Goal: Transaction & Acquisition: Download file/media

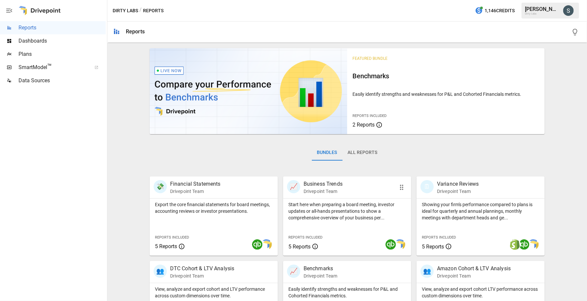
scroll to position [15, 0]
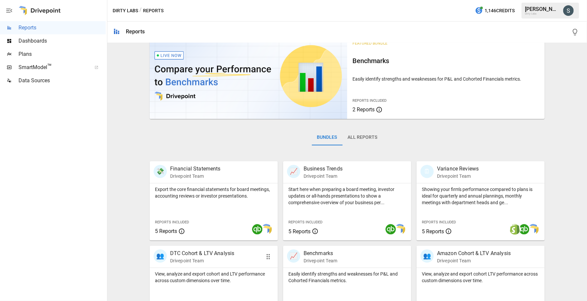
click at [199, 256] on p "DTC Cohort & LTV Analysis" at bounding box center [202, 253] width 64 height 8
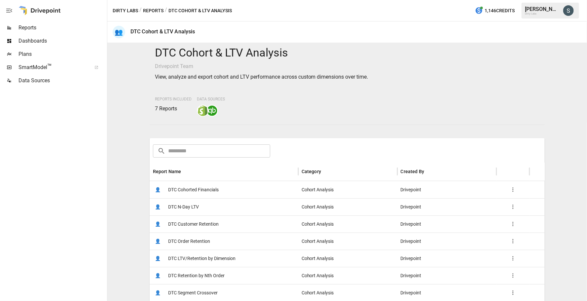
scroll to position [8, 0]
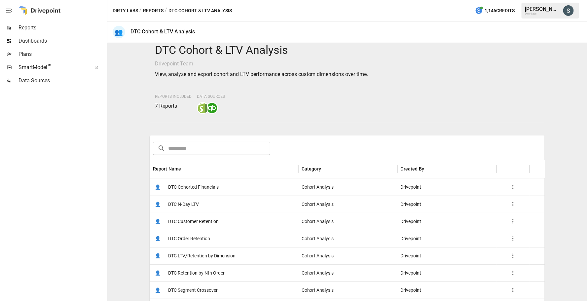
click at [194, 219] on span "DTC Customer Retention" at bounding box center [193, 221] width 51 height 17
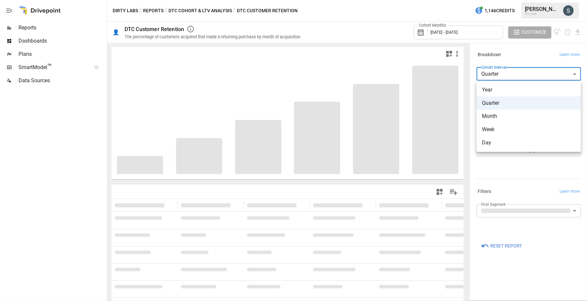
click at [495, 0] on body "**********" at bounding box center [293, 0] width 587 height 0
click at [471, 34] on div at bounding box center [293, 150] width 587 height 301
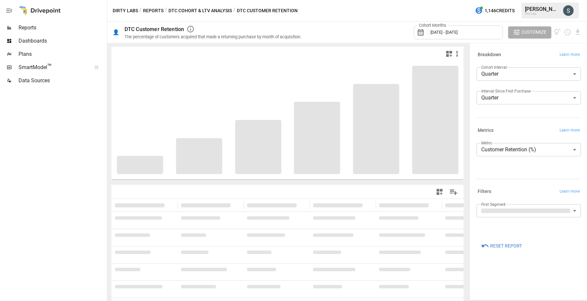
click at [471, 33] on div "Year Quarter Month Week Day" at bounding box center [293, 150] width 587 height 301
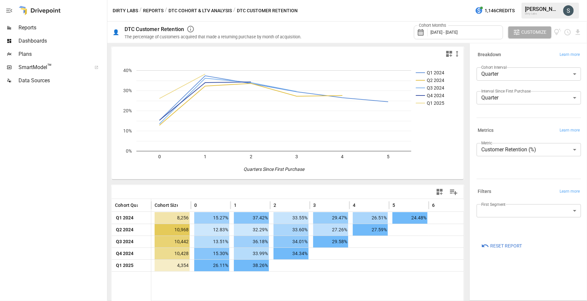
click at [458, 33] on span "[DATE] - [DATE]" at bounding box center [444, 32] width 27 height 5
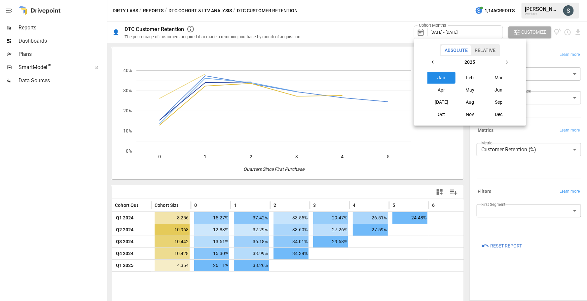
click at [433, 58] on button "button" at bounding box center [433, 62] width 12 height 12
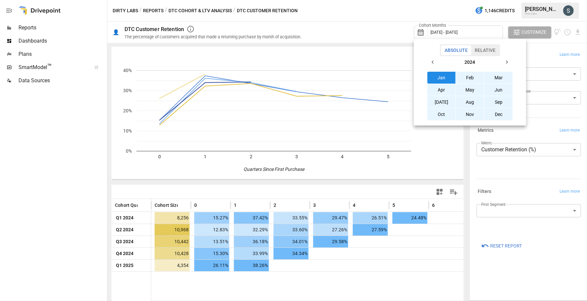
click at [433, 58] on button "button" at bounding box center [433, 62] width 12 height 12
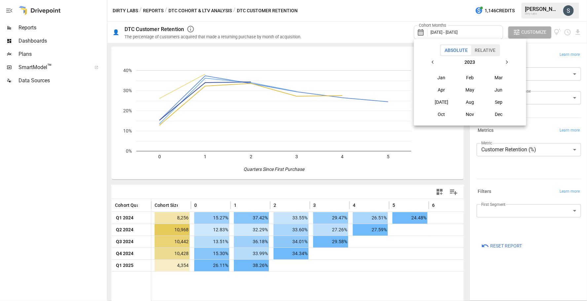
click at [433, 58] on button "button" at bounding box center [433, 62] width 12 height 12
click at [438, 78] on button "Jan" at bounding box center [442, 78] width 28 height 12
click at [510, 63] on button "button" at bounding box center [507, 62] width 12 height 12
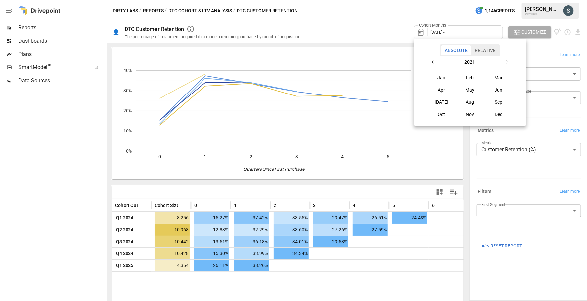
click at [510, 62] on button "button" at bounding box center [507, 62] width 12 height 12
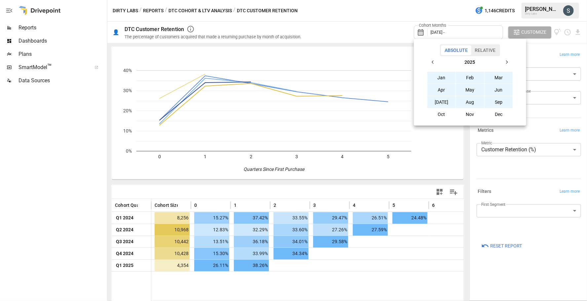
click at [503, 100] on button "Sep" at bounding box center [499, 102] width 28 height 12
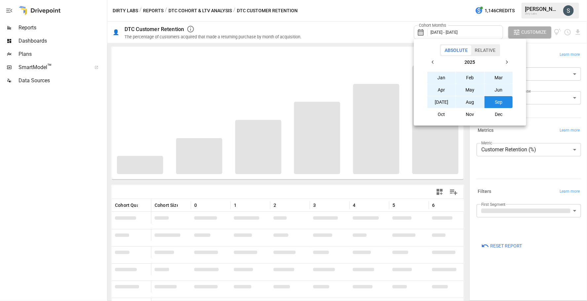
click at [418, 14] on div at bounding box center [293, 150] width 587 height 301
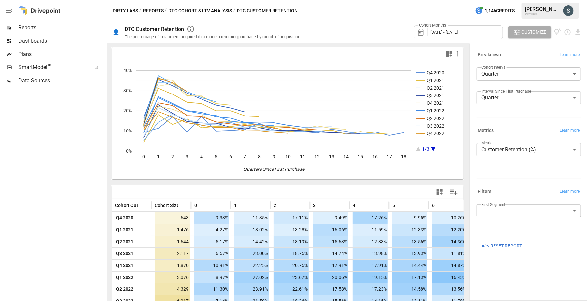
click at [559, 0] on body "Reports Dashboards Plans SmartModel ™ Data Sources Dirty Labs / Reports / DTC C…" at bounding box center [293, 0] width 587 height 0
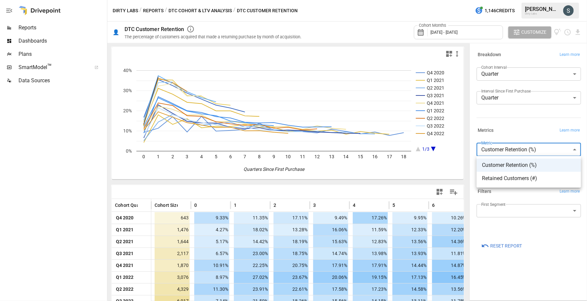
click at [559, 149] on div at bounding box center [293, 150] width 587 height 301
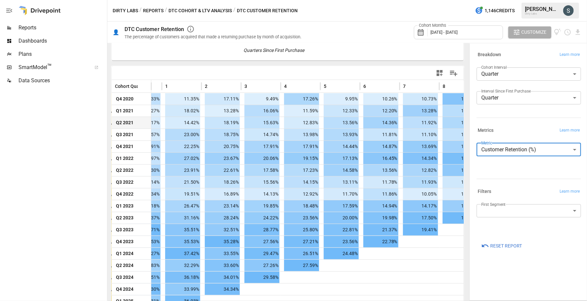
scroll to position [0, 66]
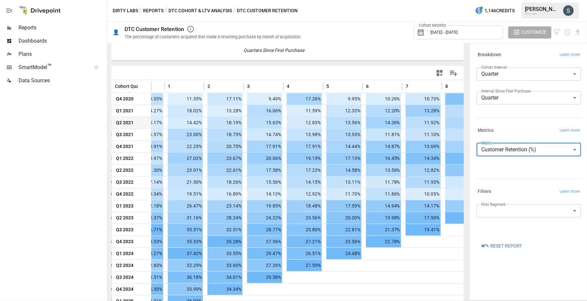
click at [567, 0] on body "Reports Dashboards Plans SmartModel ™ Data Sources Dirty Labs / Reports / DTC C…" at bounding box center [293, 0] width 587 height 0
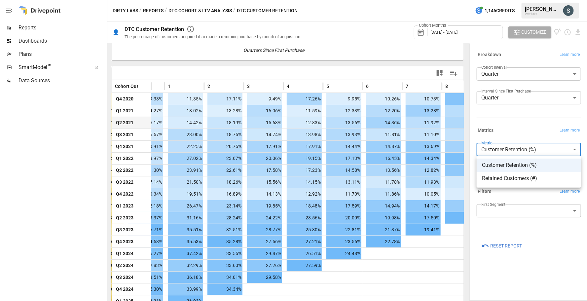
click at [567, 146] on div at bounding box center [293, 150] width 587 height 301
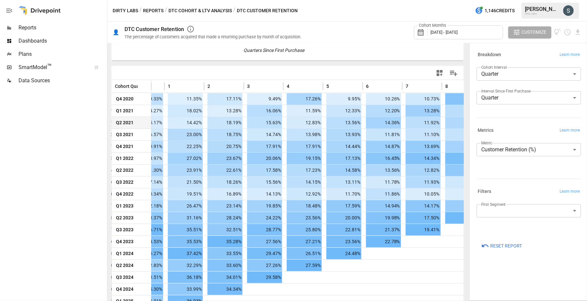
click at [216, 6] on div "Dirty Labs / Reports / DTC Cohort & LTV Analysis / DTC Customer Retention 1,146…" at bounding box center [347, 10] width 480 height 21
click at [215, 8] on button "DTC Cohort & LTV Analysis" at bounding box center [200, 11] width 63 height 8
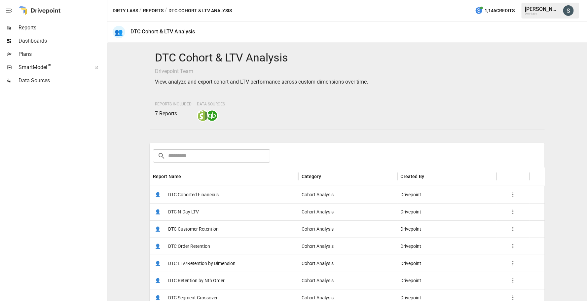
scroll to position [6, 0]
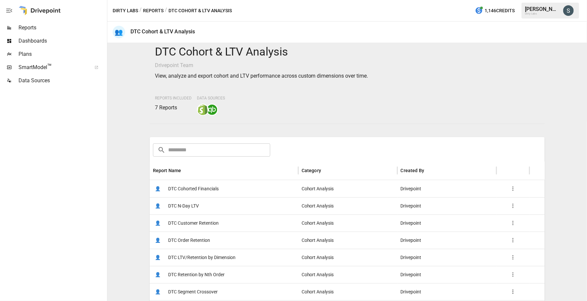
click at [183, 204] on span "DTC N-Day LTV" at bounding box center [183, 206] width 31 height 17
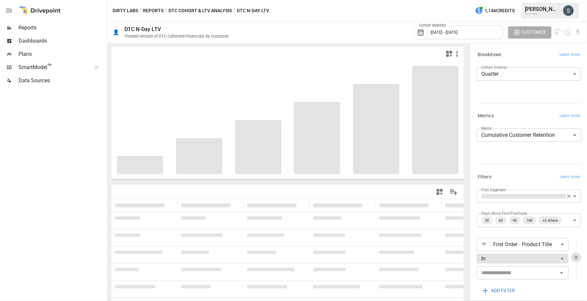
click at [207, 10] on button "DTC Cohort & LTV Analysis" at bounding box center [200, 11] width 63 height 8
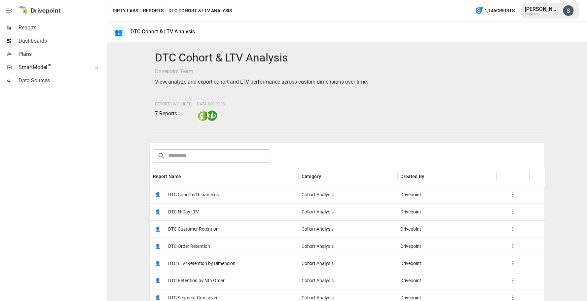
scroll to position [105, 0]
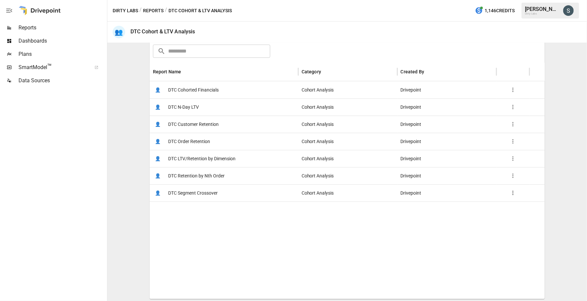
click at [194, 140] on span "DTC Order Retention" at bounding box center [189, 141] width 42 height 17
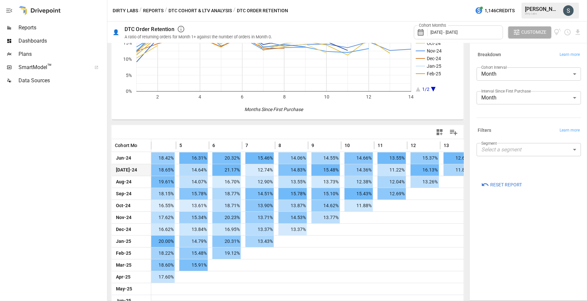
scroll to position [0, 150]
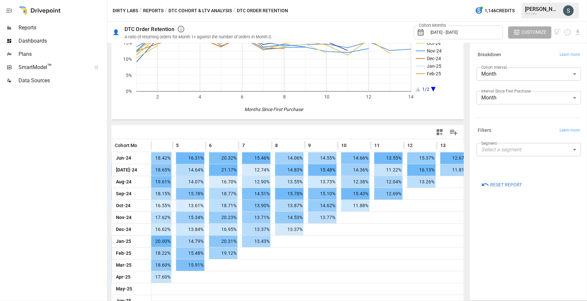
click at [515, 0] on body "Reports Dashboards Plans SmartModel ™ Data Sources Dirty Labs / Reports / DTC C…" at bounding box center [293, 0] width 587 height 0
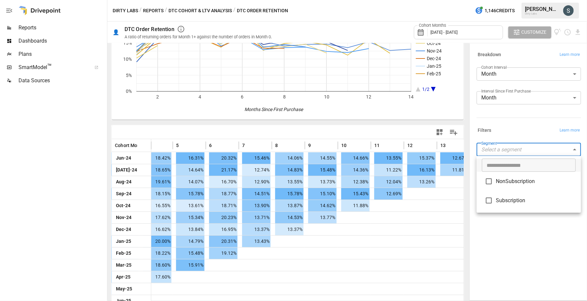
click at [515, 153] on div at bounding box center [293, 150] width 587 height 301
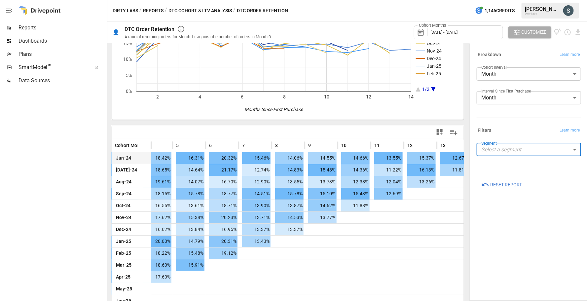
scroll to position [0, 0]
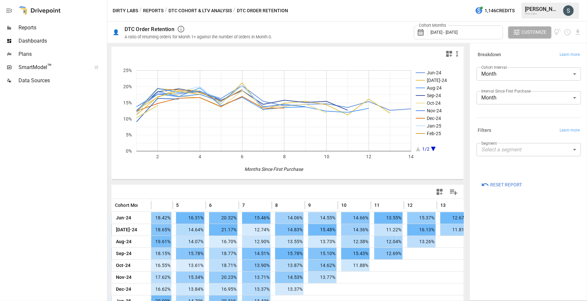
click at [192, 7] on button "DTC Cohort & LTV Analysis" at bounding box center [200, 11] width 63 height 8
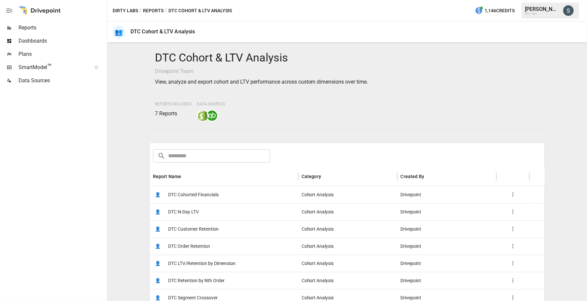
scroll to position [105, 0]
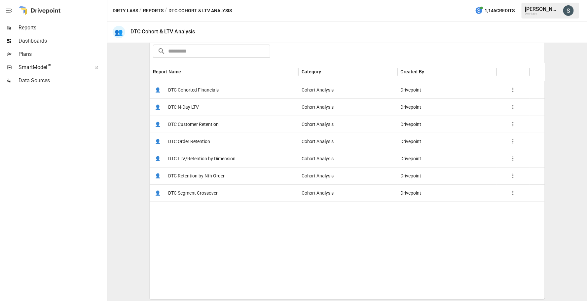
click at [184, 102] on span "DTC N-Day LTV" at bounding box center [183, 107] width 31 height 17
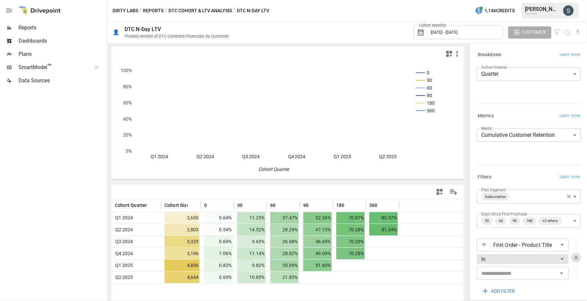
scroll to position [20, 0]
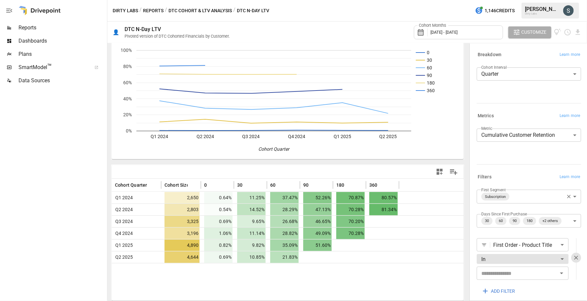
click at [454, 31] on span "[DATE] - [DATE]" at bounding box center [444, 32] width 27 height 5
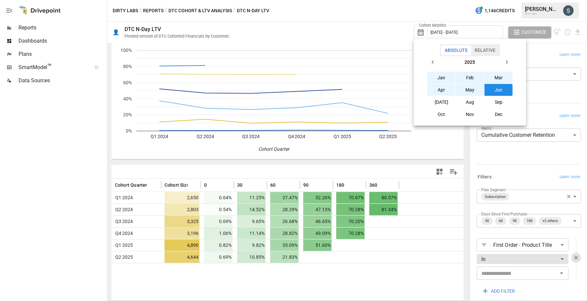
click at [431, 61] on icon "button" at bounding box center [433, 61] width 5 height 5
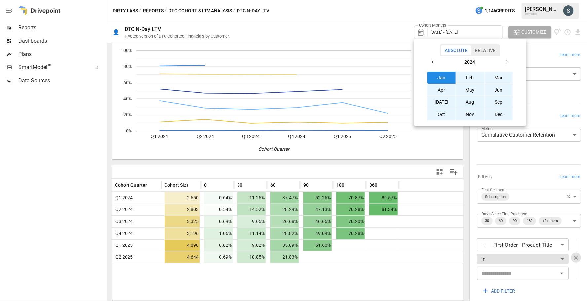
click at [431, 61] on icon "button" at bounding box center [433, 61] width 5 height 5
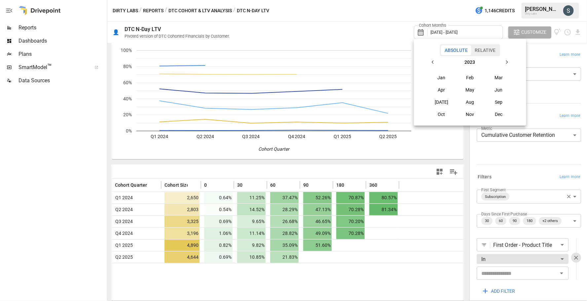
click at [431, 61] on icon "button" at bounding box center [433, 61] width 5 height 5
click at [440, 78] on button "Jan" at bounding box center [442, 78] width 28 height 12
click at [508, 62] on icon "button" at bounding box center [506, 61] width 5 height 5
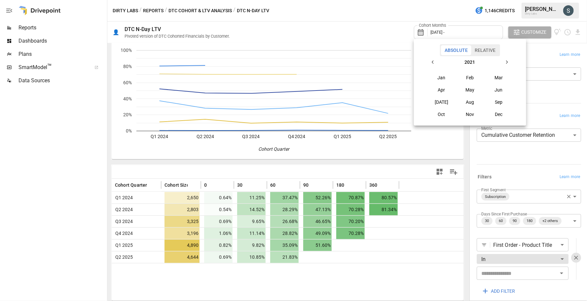
click at [508, 62] on icon "button" at bounding box center [506, 61] width 5 height 5
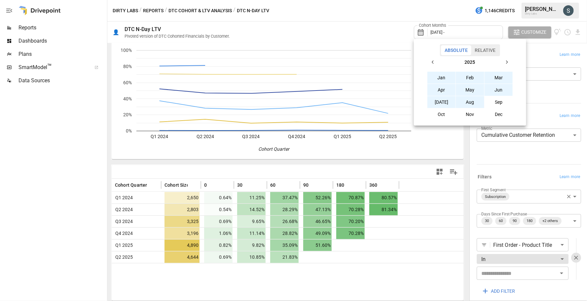
click at [470, 105] on button "Aug" at bounding box center [470, 102] width 28 height 12
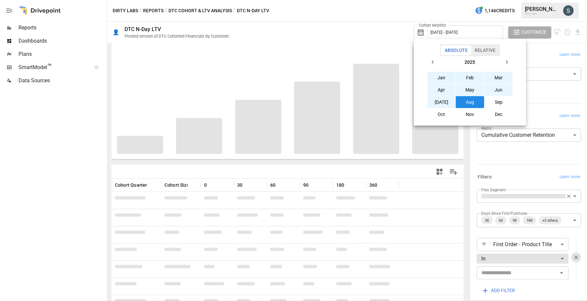
scroll to position [24, 0]
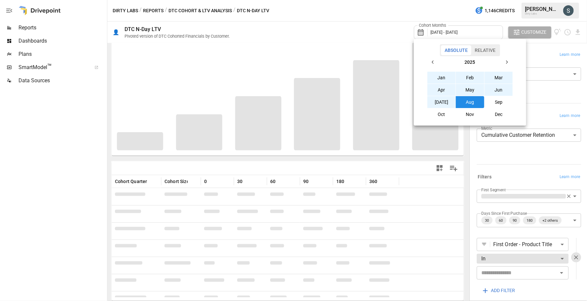
click at [82, 194] on div at bounding box center [293, 150] width 587 height 301
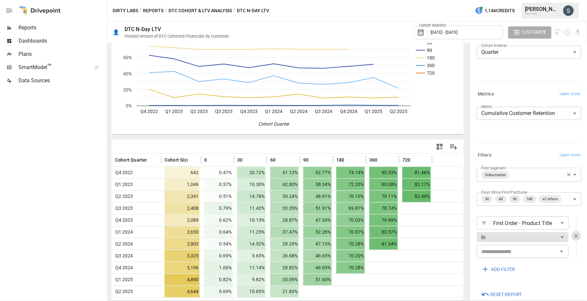
scroll to position [25, 0]
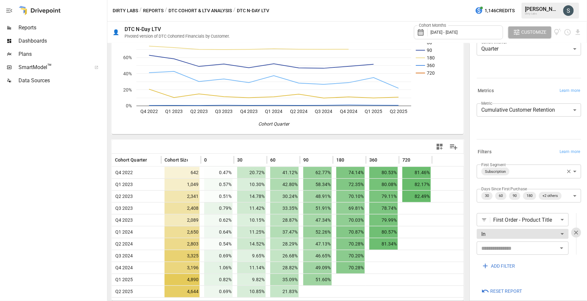
click at [569, 170] on icon "button" at bounding box center [569, 172] width 6 height 6
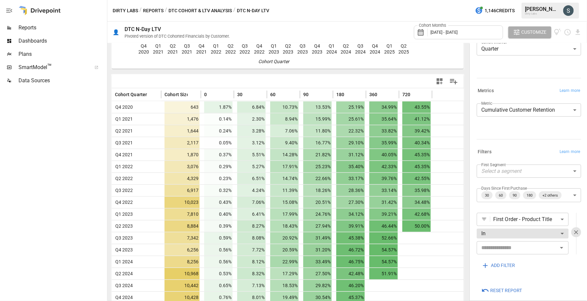
scroll to position [140, 0]
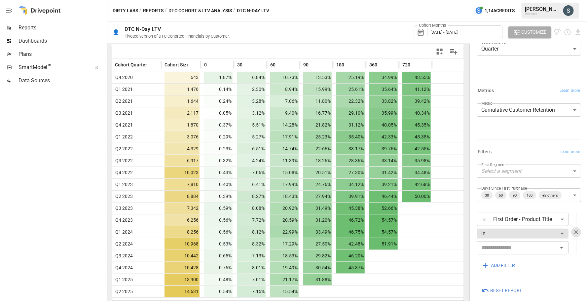
click at [575, 0] on body "Reports Dashboards Plans SmartModel ™ Data Sources Dirty Labs / Reports / DTC C…" at bounding box center [293, 0] width 587 height 0
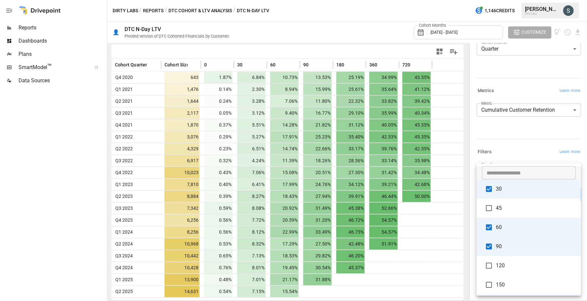
scroll to position [154, 0]
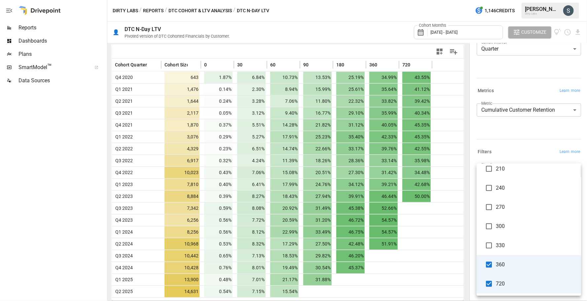
click at [443, 290] on div at bounding box center [293, 150] width 587 height 301
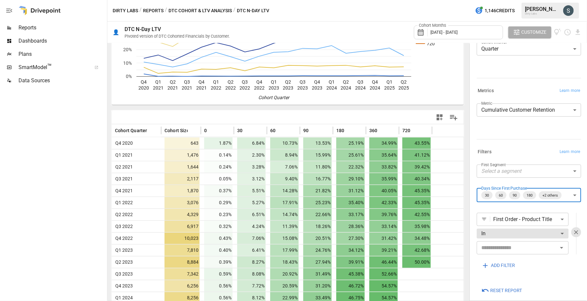
scroll to position [140, 0]
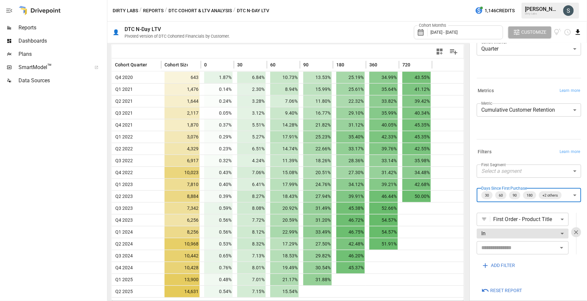
click at [578, 32] on icon "Download report" at bounding box center [578, 31] width 4 height 5
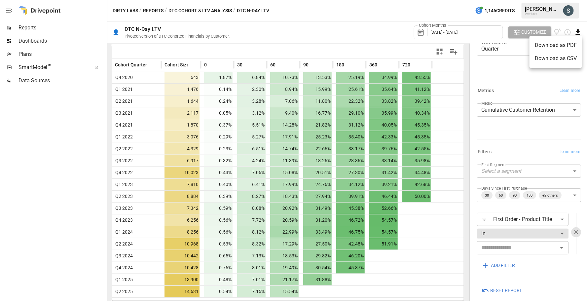
click at [572, 43] on li "Download as PDF" at bounding box center [556, 45] width 53 height 13
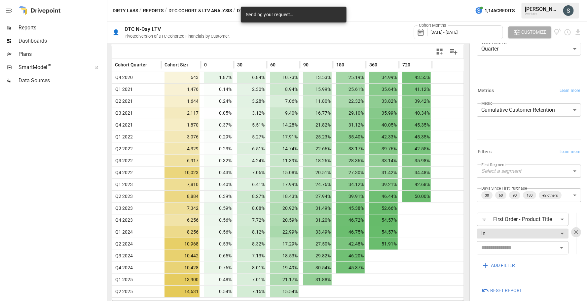
click at [572, 0] on body "Reports Dashboards Plans SmartModel ™ Data Sources Dirty Labs / Reports / DTC C…" at bounding box center [293, 0] width 587 height 0
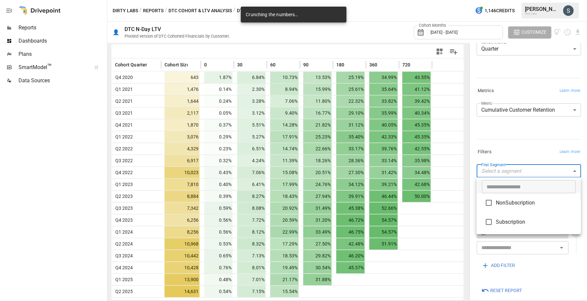
type input "**********"
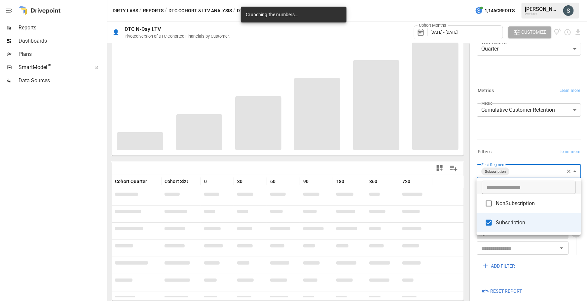
scroll to position [45, 0]
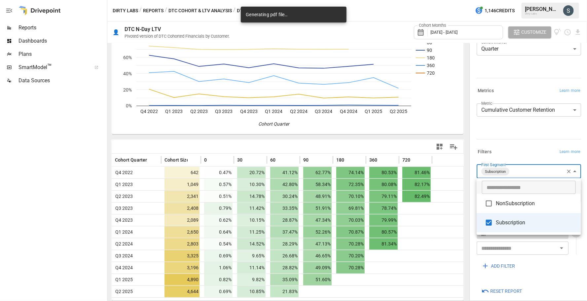
click at [537, 132] on div at bounding box center [293, 150] width 587 height 301
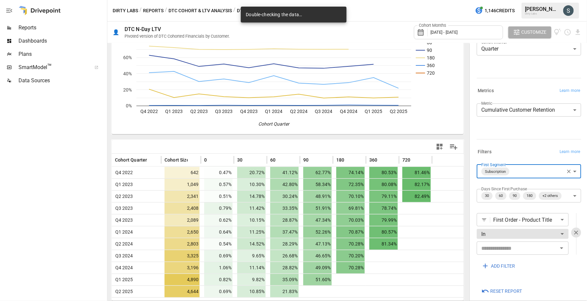
scroll to position [32, 0]
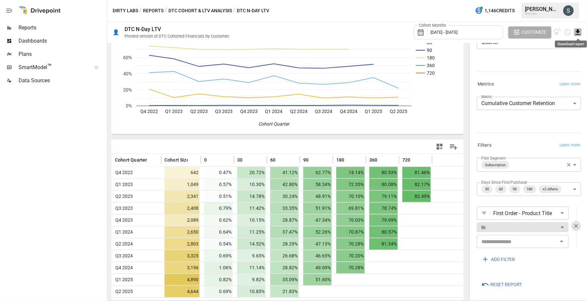
click at [580, 31] on icon "Download report" at bounding box center [578, 32] width 8 height 8
click at [571, 46] on li "Download as PDF" at bounding box center [556, 45] width 53 height 13
click at [575, 0] on body "Reports Dashboards Plans SmartModel ™ Data Sources Dirty Labs / Reports / DTC C…" at bounding box center [293, 0] width 587 height 0
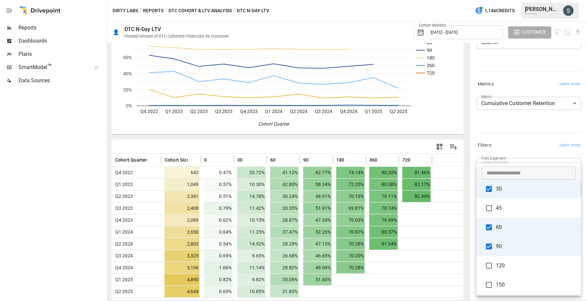
scroll to position [154, 0]
